Goal: Transaction & Acquisition: Book appointment/travel/reservation

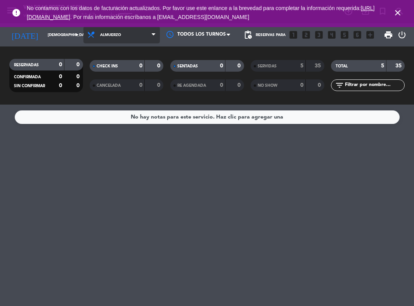
click at [149, 38] on span "Almuerzo" at bounding box center [121, 34] width 76 height 17
click at [121, 85] on div "menu Villegas Resto & Grill viernes 12. septiembre - 11:57 Mis reservas Mapa de…" at bounding box center [207, 52] width 414 height 105
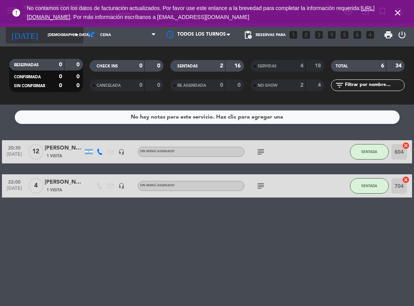
click at [73, 33] on icon "arrow_drop_down" at bounding box center [76, 34] width 9 height 9
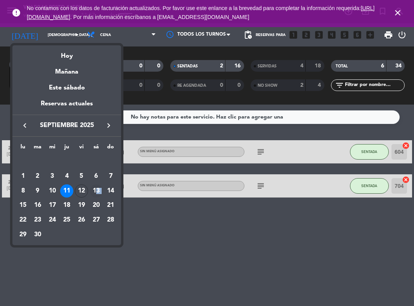
drag, startPoint x: 108, startPoint y: 190, endPoint x: 96, endPoint y: 190, distance: 12.0
click at [96, 190] on tr "8 9 10 11 12 13 14" at bounding box center [67, 191] width 102 height 15
click at [96, 190] on div "13" at bounding box center [96, 191] width 13 height 13
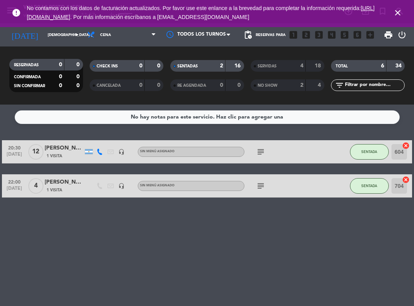
type input "sáb. [DATE]"
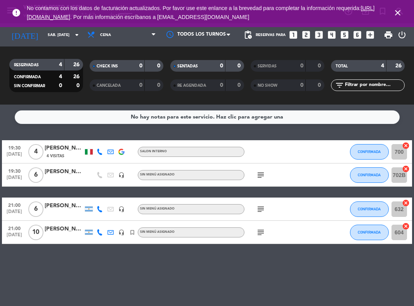
click at [356, 37] on icon "looks_6" at bounding box center [357, 35] width 10 height 10
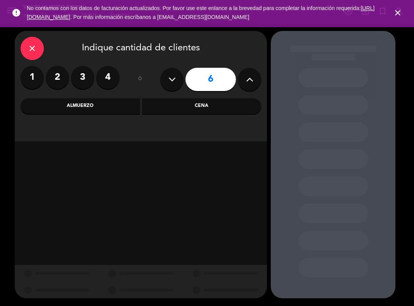
click at [202, 110] on div "Cena" at bounding box center [201, 106] width 119 height 16
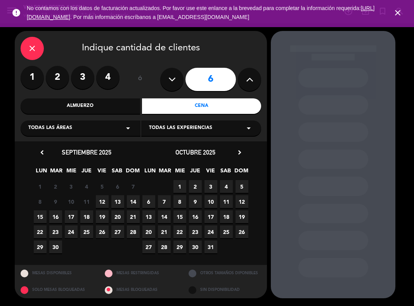
click at [102, 202] on span "12" at bounding box center [102, 201] width 13 height 13
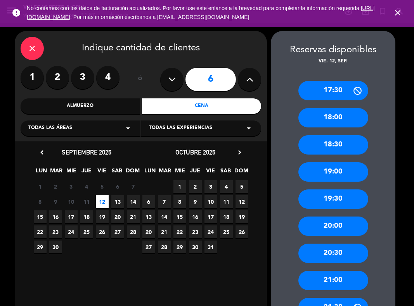
click at [337, 279] on div "21:00" at bounding box center [333, 280] width 70 height 19
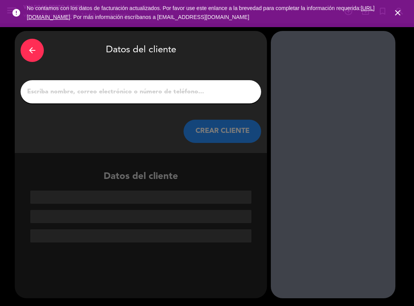
click at [186, 86] on div at bounding box center [141, 91] width 240 height 23
click at [174, 97] on div at bounding box center [141, 91] width 240 height 23
click at [158, 90] on input "1" at bounding box center [140, 91] width 229 height 11
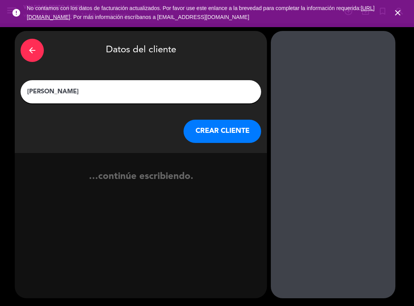
type input "[PERSON_NAME]"
click at [226, 129] on button "CREAR CLIENTE" at bounding box center [222, 131] width 78 height 23
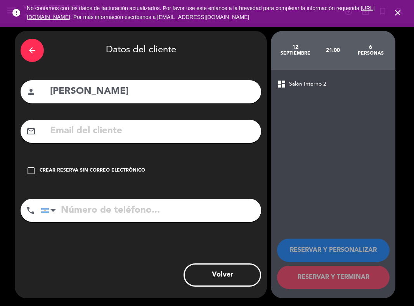
click at [31, 170] on icon "check_box_outline_blank" at bounding box center [30, 170] width 9 height 9
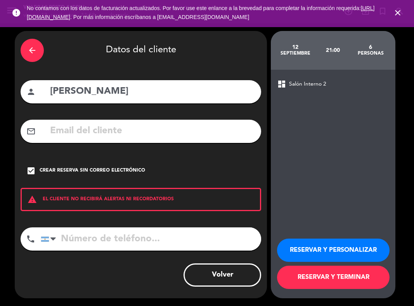
click at [308, 249] on button "RESERVAR Y PERSONALIZAR" at bounding box center [333, 250] width 112 height 23
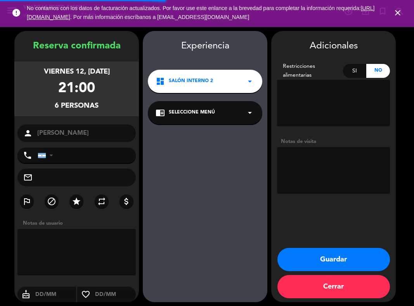
scroll to position [4, 0]
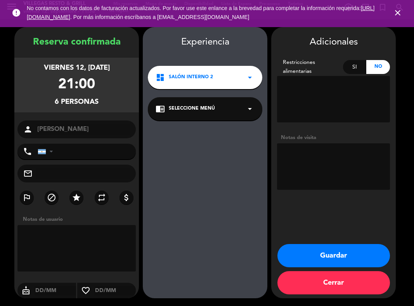
click at [78, 245] on textarea at bounding box center [76, 248] width 118 height 47
type textarea "Menu [PERSON_NAME]"
click at [310, 155] on textarea at bounding box center [333, 166] width 113 height 47
type textarea "Menu [PERSON_NAME]"
click at [334, 249] on button "Guardar" at bounding box center [333, 255] width 112 height 23
